Goal: Task Accomplishment & Management: Use online tool/utility

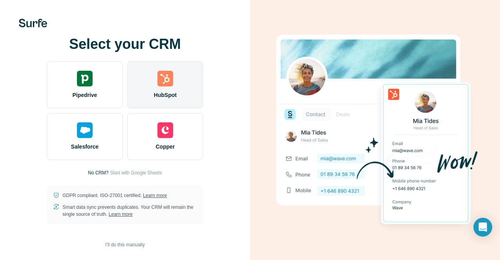
click at [168, 82] on div at bounding box center [165, 79] width 16 height 16
